Goal: Find contact information: Find specific fact

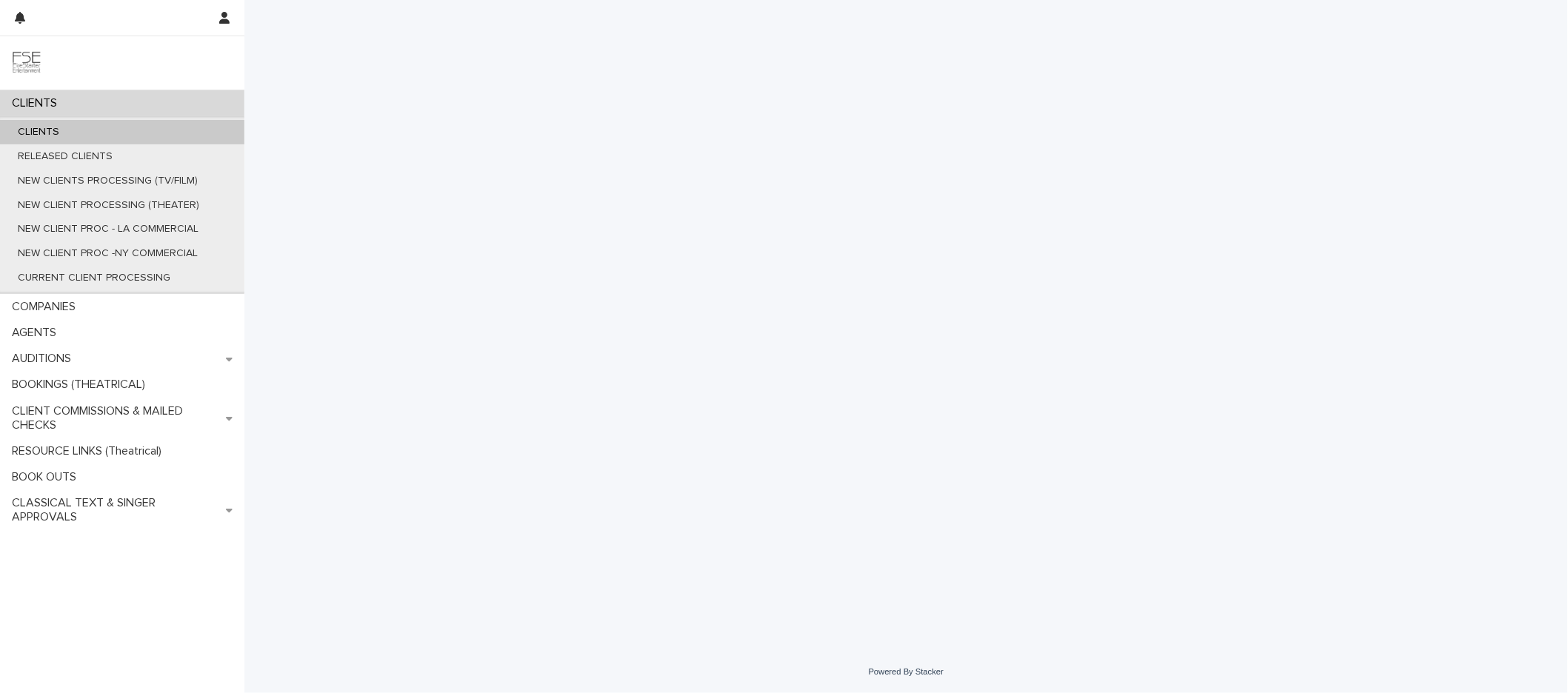
drag, startPoint x: 88, startPoint y: 134, endPoint x: 109, endPoint y: 135, distance: 21.0
click at [88, 134] on div "CLIENTS" at bounding box center [122, 132] width 245 height 24
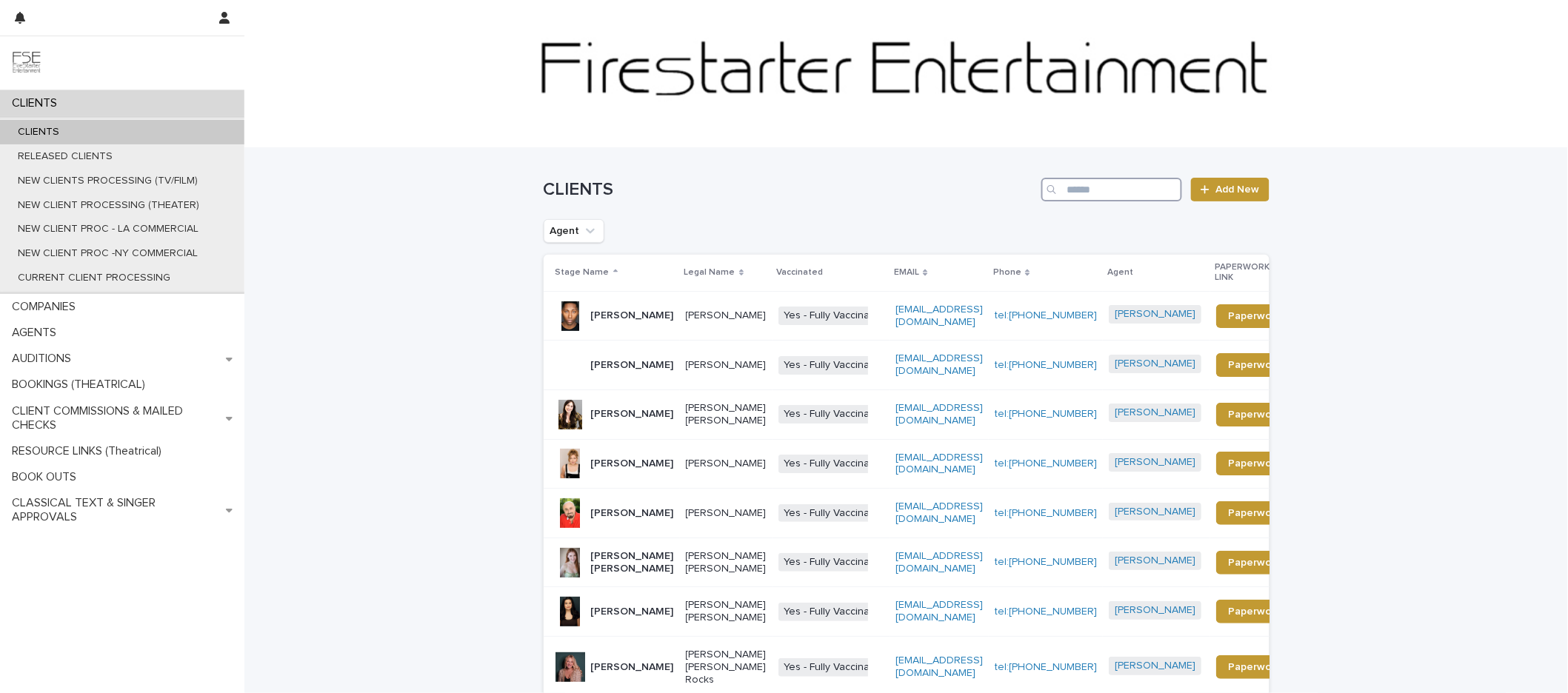
click at [1089, 195] on input "Search" at bounding box center [1111, 190] width 140 height 23
type input "***"
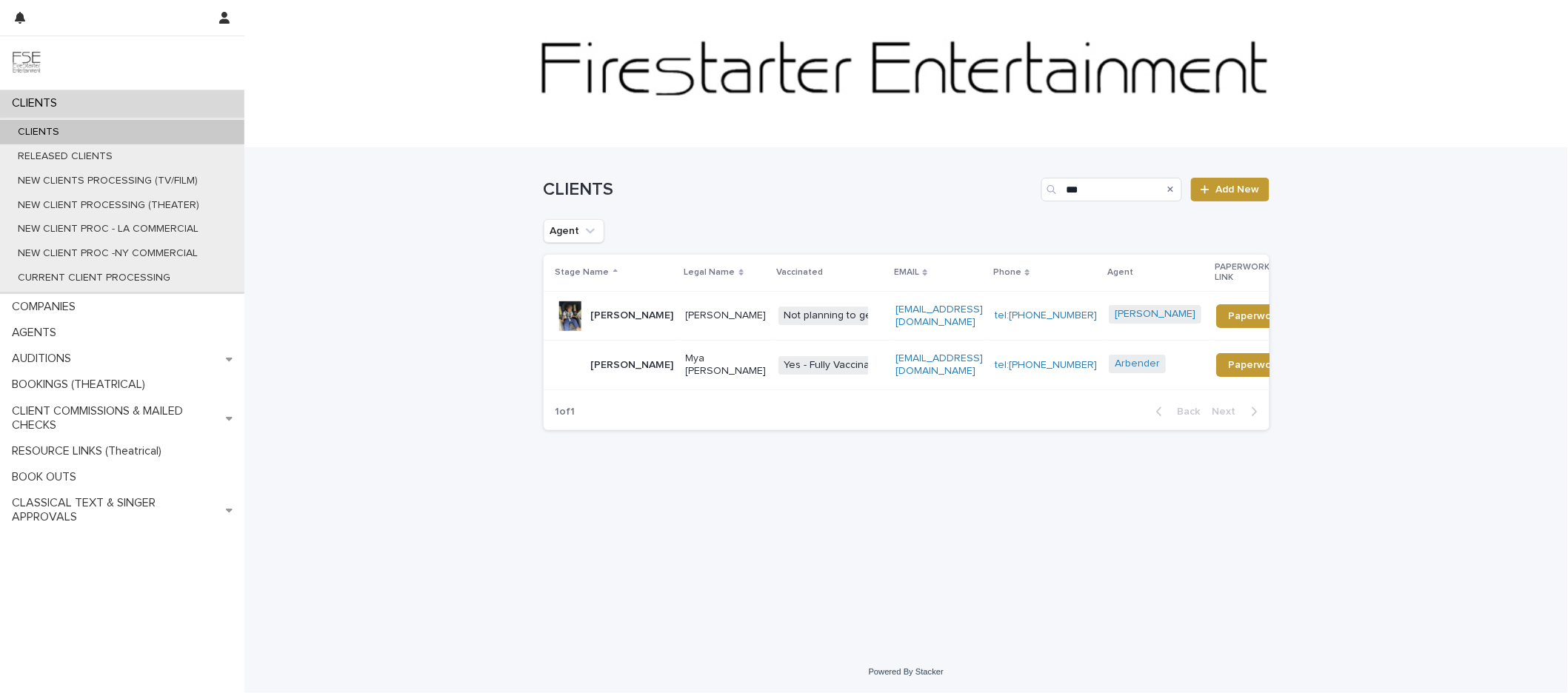
click at [720, 368] on p "Mya [PERSON_NAME]" at bounding box center [726, 365] width 81 height 25
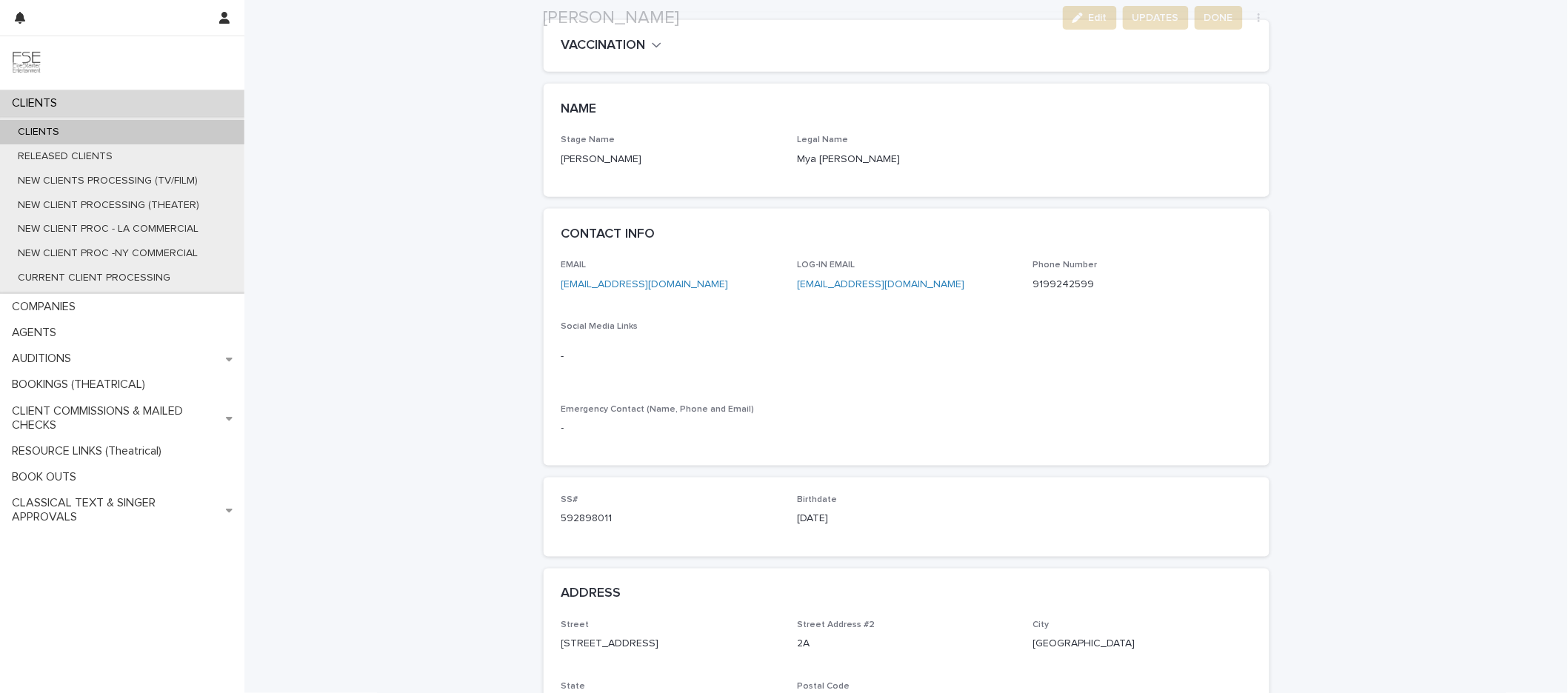
scroll to position [637, 0]
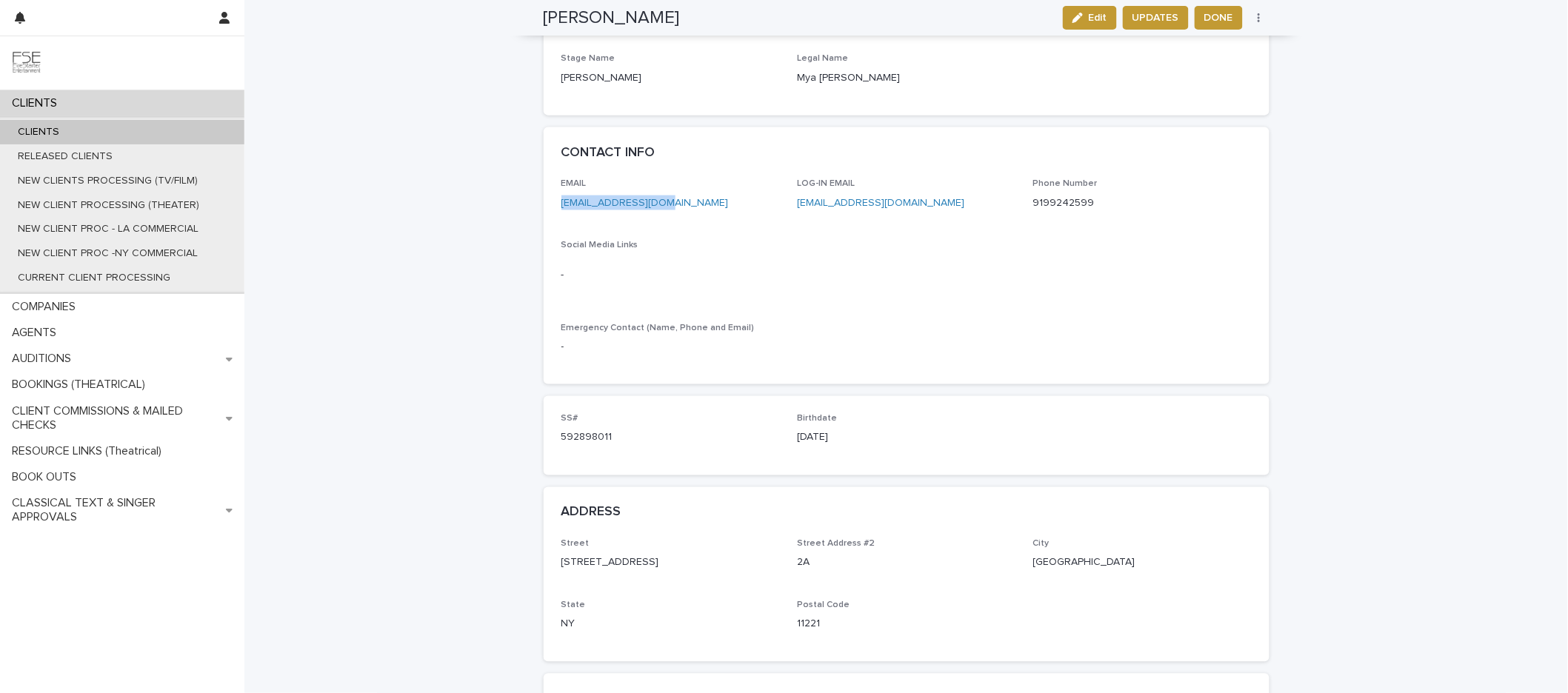
drag, startPoint x: 679, startPoint y: 200, endPoint x: 562, endPoint y: 205, distance: 117.1
click at [562, 205] on p "[EMAIL_ADDRESS][DOMAIN_NAME]" at bounding box center [670, 203] width 218 height 16
copy link "[EMAIL_ADDRESS][DOMAIN_NAME]"
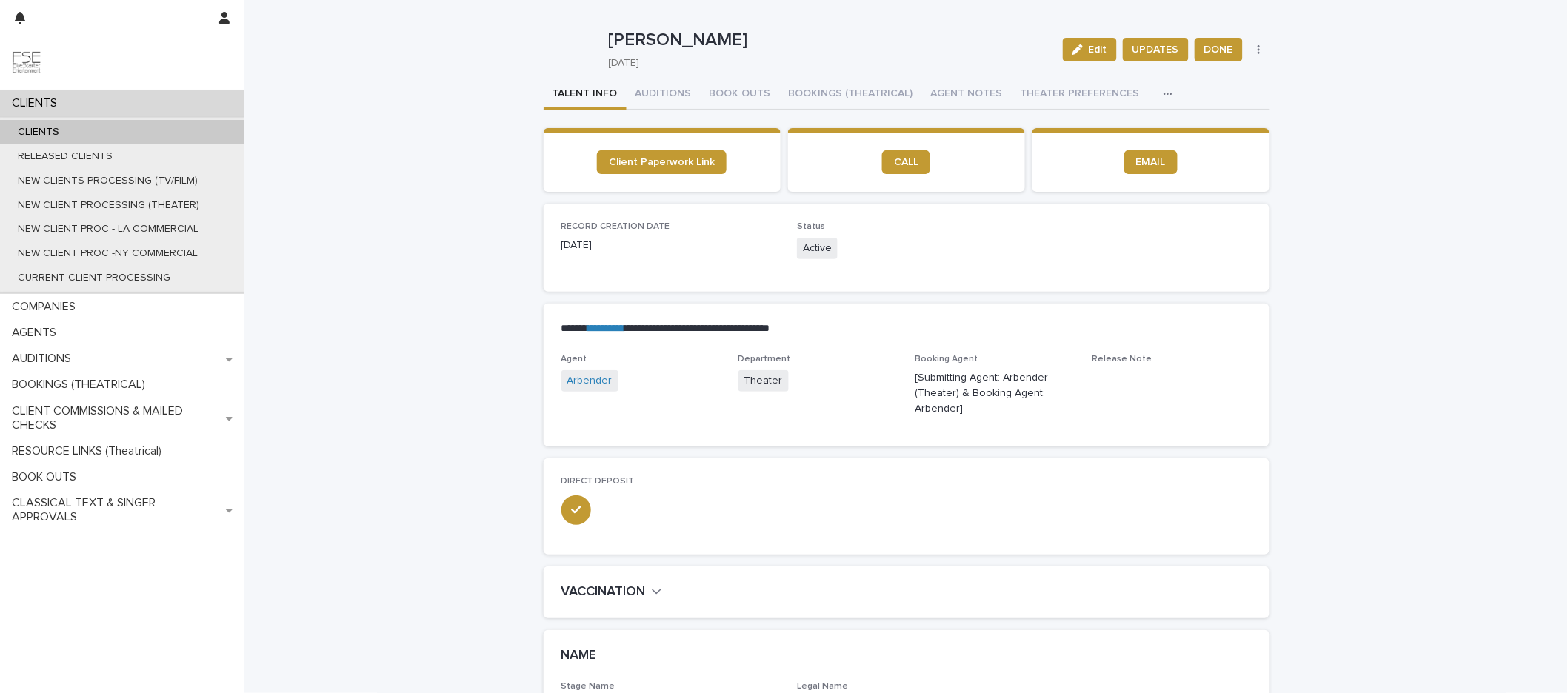
scroll to position [10, 0]
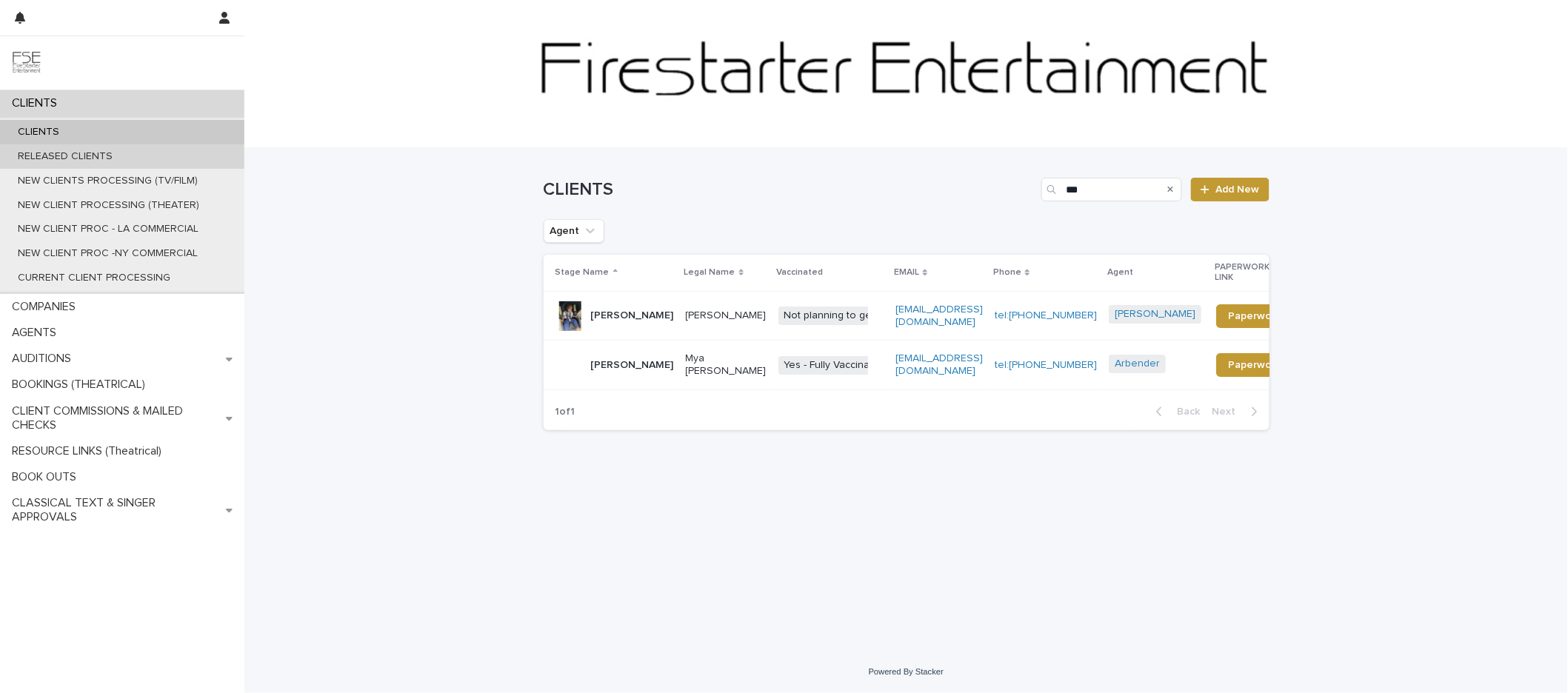
click at [64, 161] on p "RELEASED CLIENTS" at bounding box center [65, 156] width 119 height 13
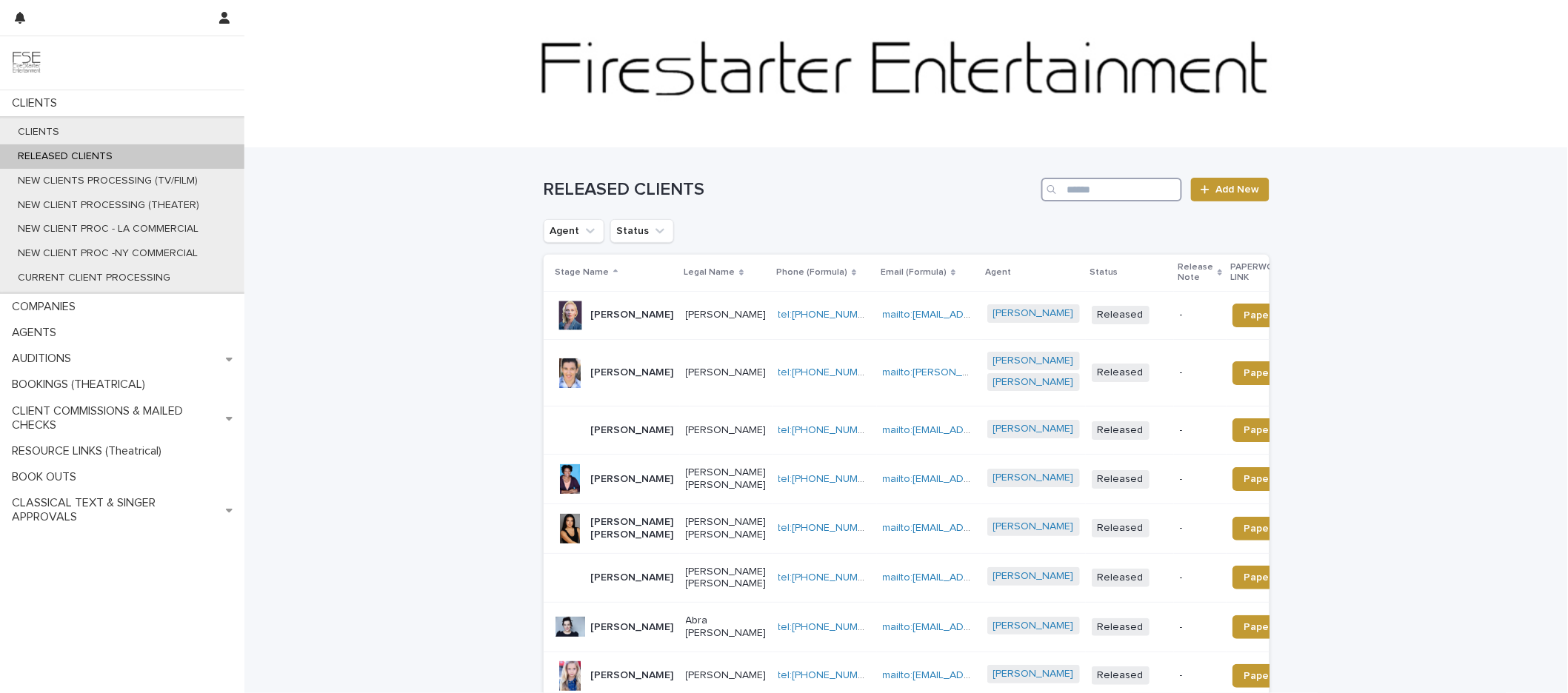
click at [1086, 196] on input "Search" at bounding box center [1111, 190] width 140 height 23
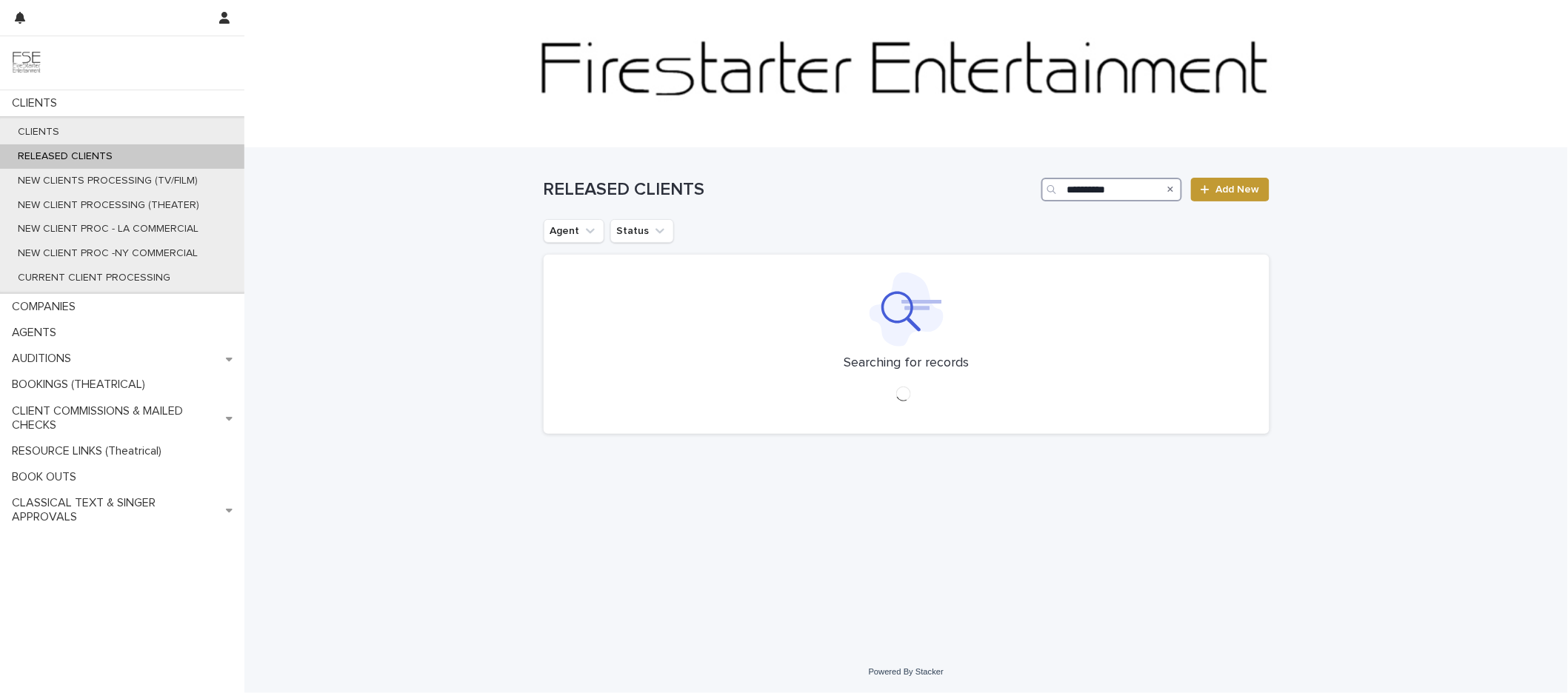
type input "**********"
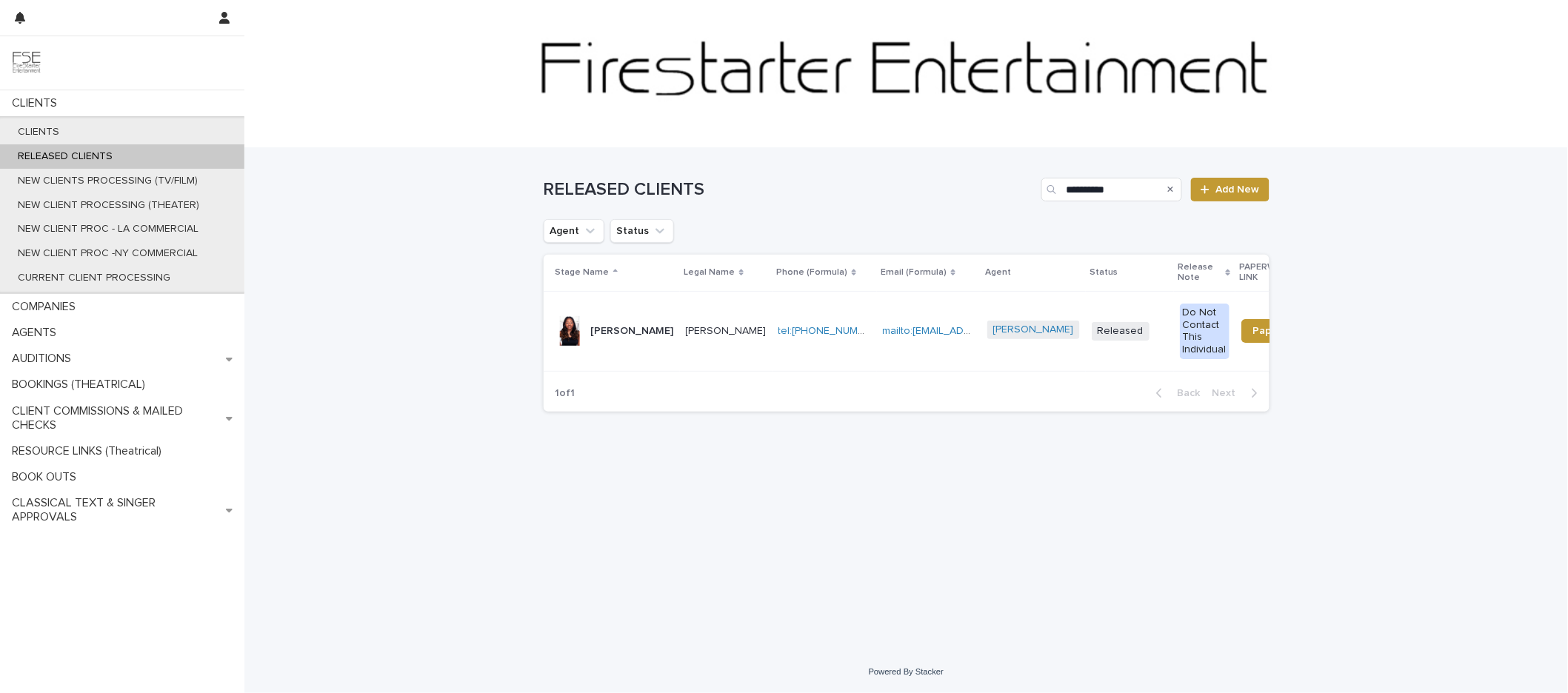
click at [686, 325] on p "[PERSON_NAME]" at bounding box center [726, 331] width 81 height 13
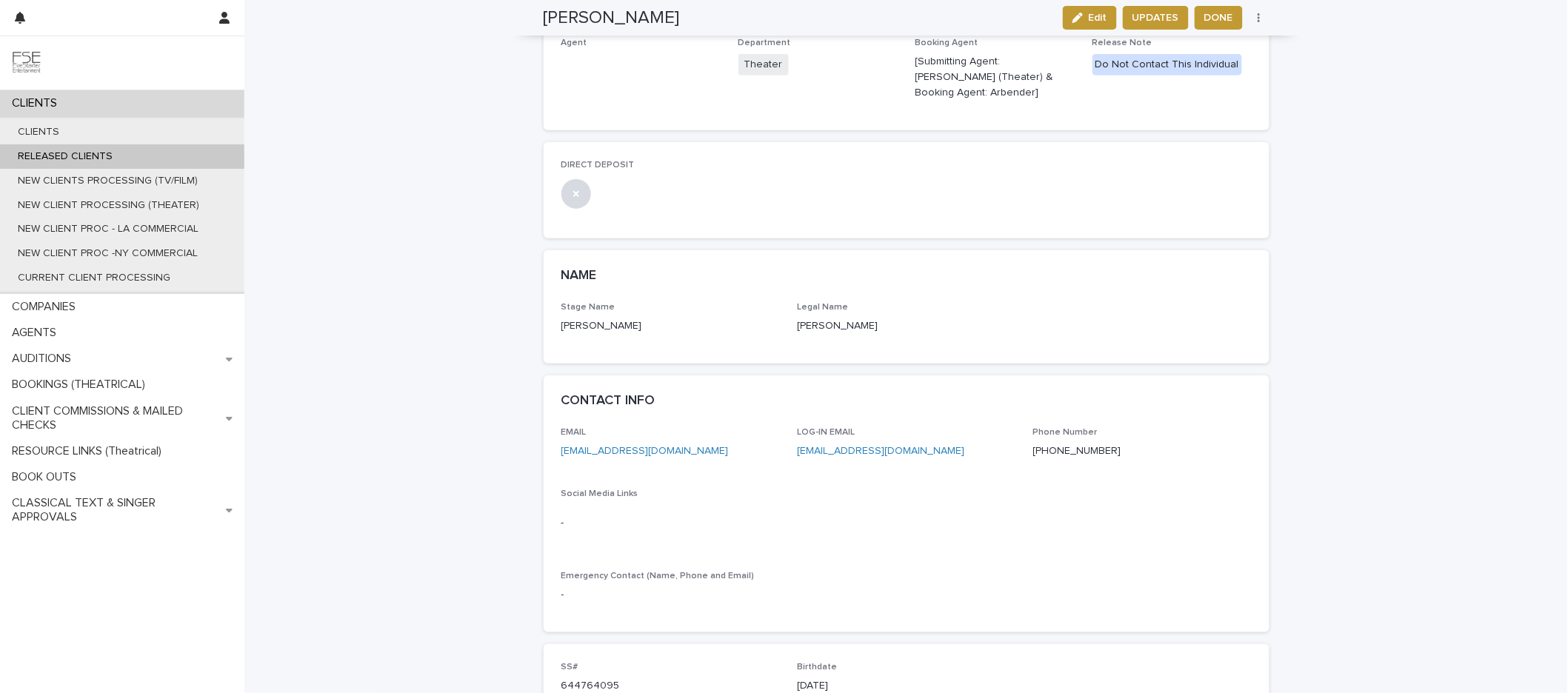
scroll to position [323, 0]
drag, startPoint x: 698, startPoint y: 436, endPoint x: 520, endPoint y: 429, distance: 178.1
copy link "[EMAIL_ADDRESS][DOMAIN_NAME]"
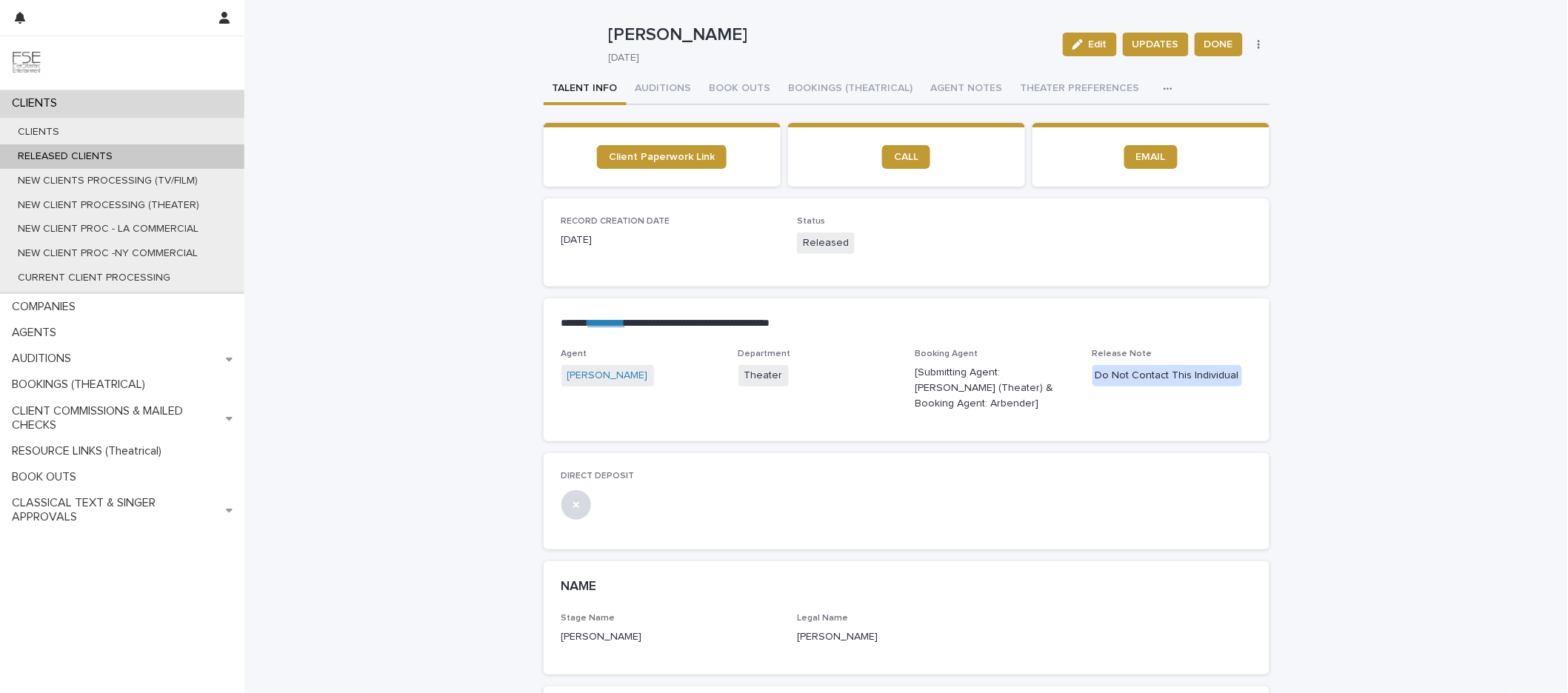
scroll to position [0, 0]
